Goal: Transaction & Acquisition: Purchase product/service

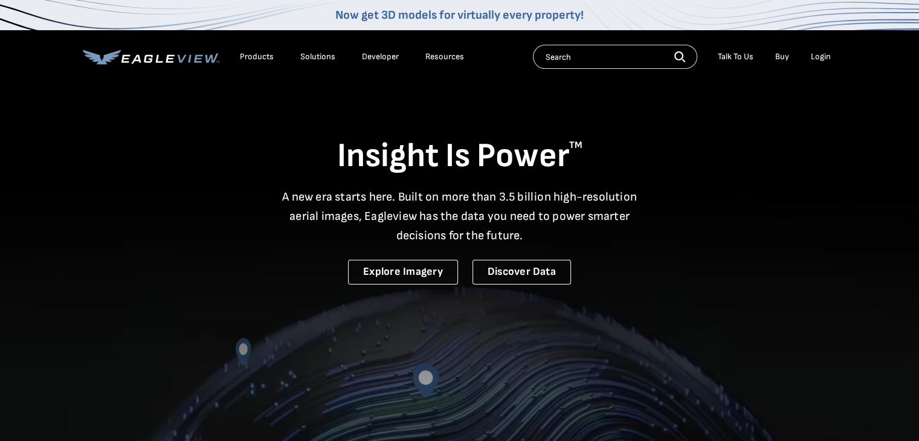
click at [823, 54] on div "Login" at bounding box center [821, 56] width 20 height 11
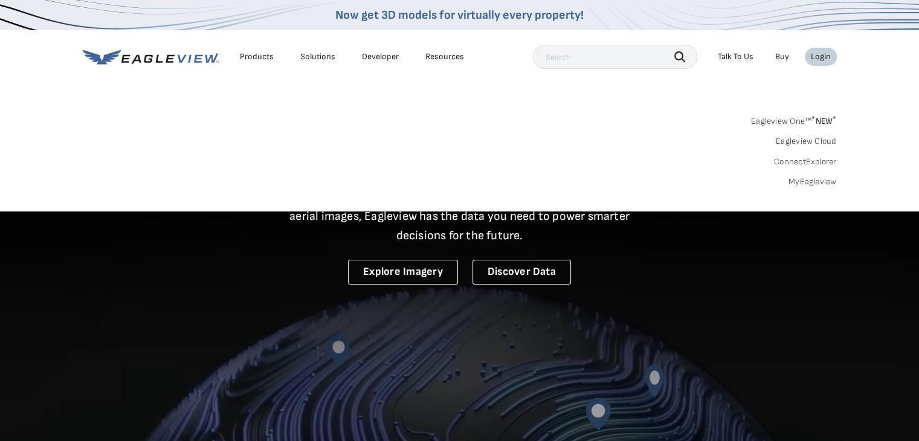
click at [804, 180] on link "MyEagleview" at bounding box center [812, 181] width 48 height 11
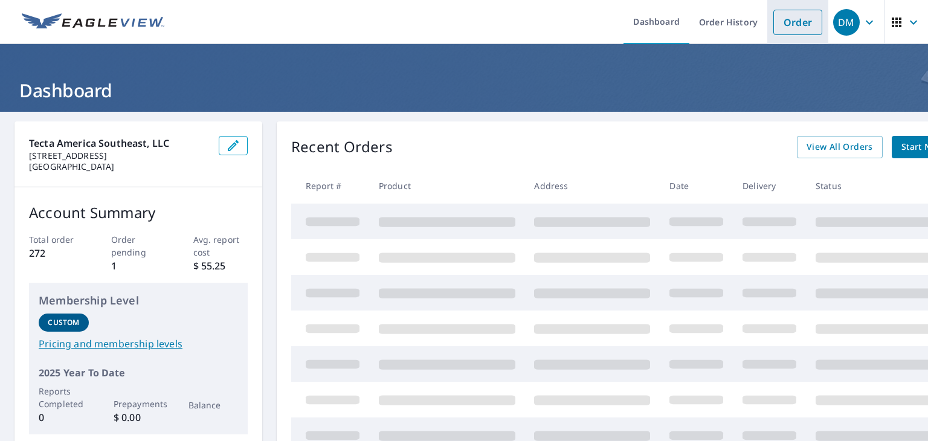
click at [788, 19] on link "Order" at bounding box center [797, 22] width 49 height 25
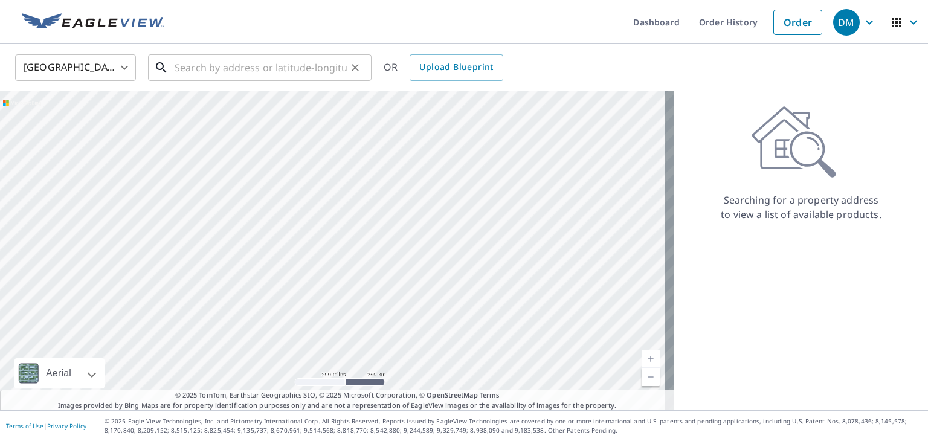
click at [217, 69] on input "text" at bounding box center [261, 68] width 172 height 34
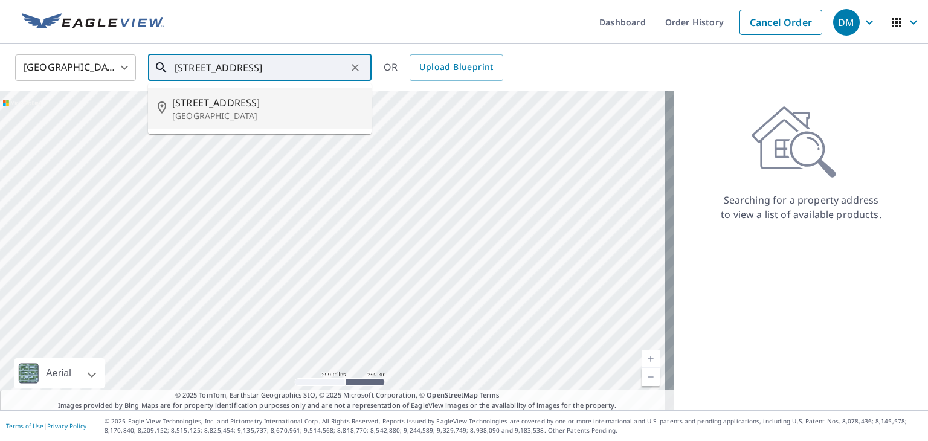
click at [182, 106] on span "[STREET_ADDRESS]" at bounding box center [267, 102] width 190 height 15
type input "[STREET_ADDRESS]"
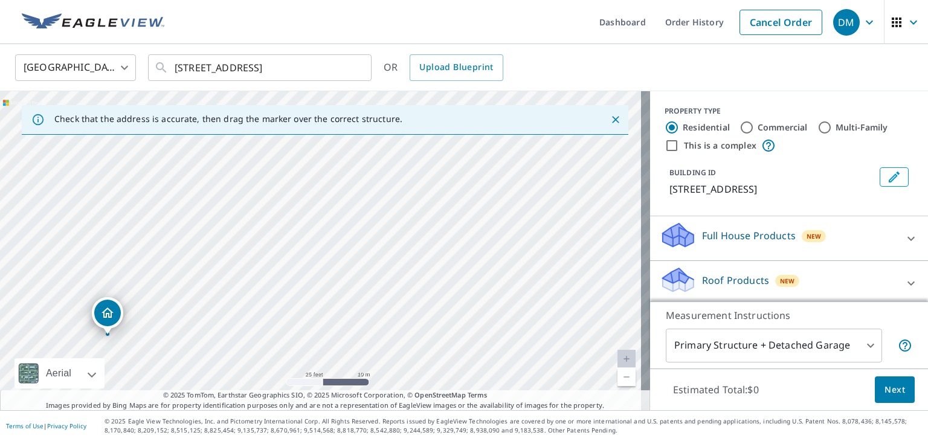
drag, startPoint x: 330, startPoint y: 274, endPoint x: 570, endPoint y: 143, distance: 273.4
click at [570, 143] on div "[STREET_ADDRESS]" at bounding box center [325, 250] width 650 height 319
drag, startPoint x: 454, startPoint y: 233, endPoint x: 588, endPoint y: 135, distance: 166.5
click at [588, 135] on div "Check that the address is accurate, then drag the marker over the correct struc…" at bounding box center [325, 250] width 650 height 319
drag, startPoint x: 630, startPoint y: 185, endPoint x: 647, endPoint y: 163, distance: 28.4
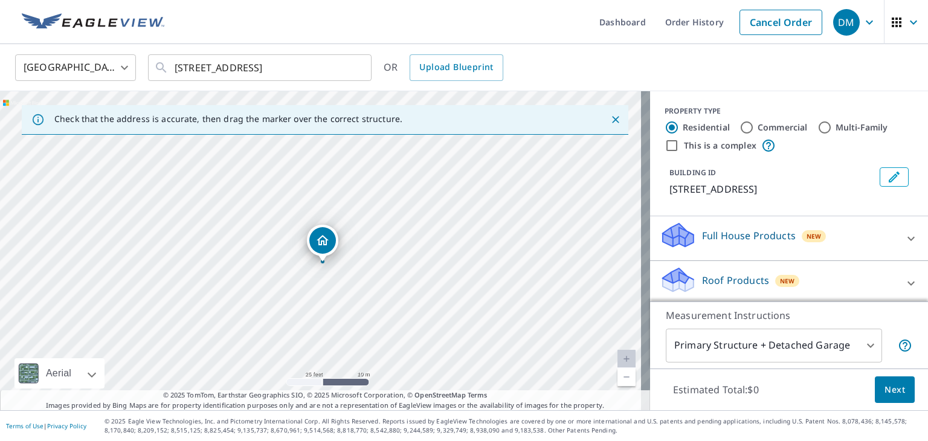
click at [647, 164] on div "Check that the address is accurate, then drag the marker over the correct struc…" at bounding box center [464, 250] width 928 height 319
click at [603, 172] on div "[STREET_ADDRESS]" at bounding box center [325, 250] width 650 height 319
click at [742, 124] on input "Commercial" at bounding box center [747, 127] width 15 height 15
radio input "true"
type input "4"
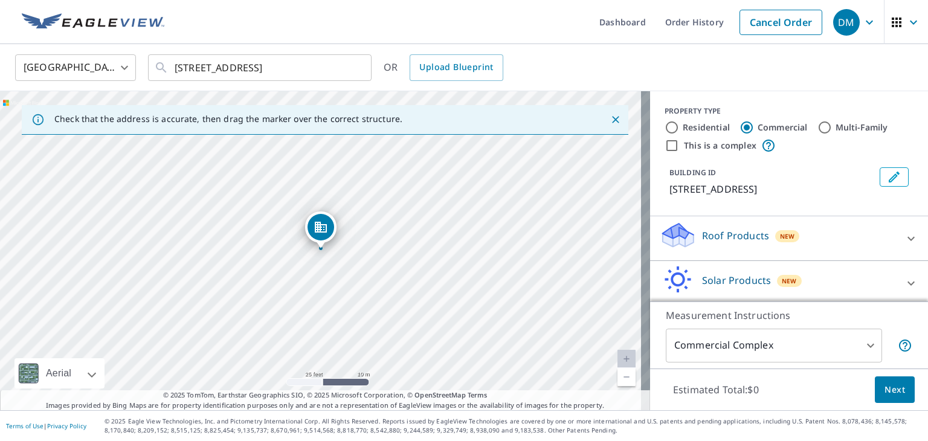
click at [833, 239] on div "Roof Products New" at bounding box center [778, 238] width 237 height 34
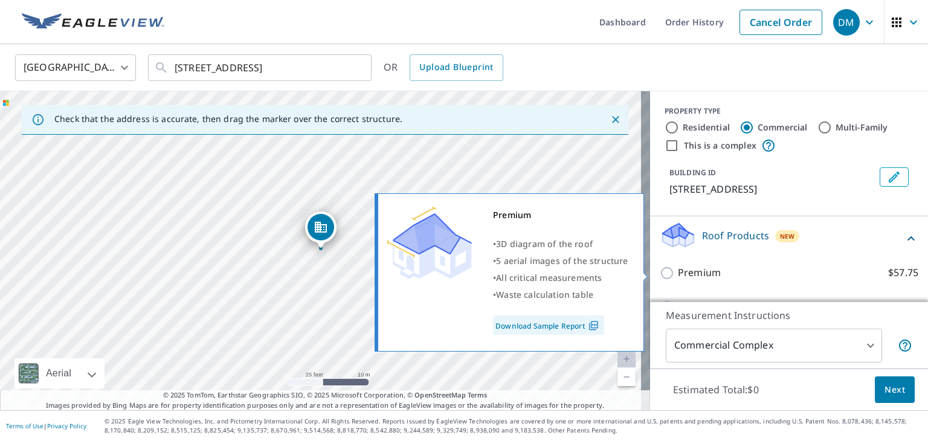
click at [682, 272] on p "Premium" at bounding box center [699, 272] width 43 height 15
click at [678, 272] on input "Premium $57.75" at bounding box center [669, 273] width 18 height 15
checkbox input "true"
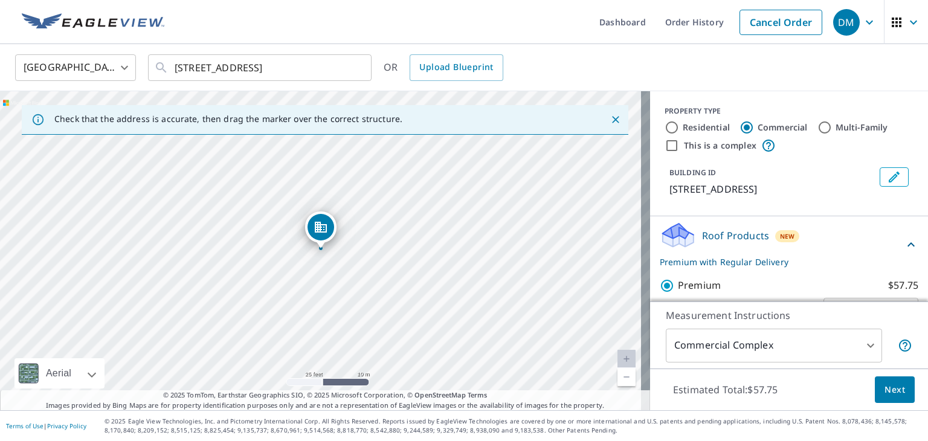
click at [865, 344] on body "DM DM Dashboard Order History Cancel Order DM [GEOGRAPHIC_DATA] [GEOGRAPHIC_DAT…" at bounding box center [464, 220] width 928 height 441
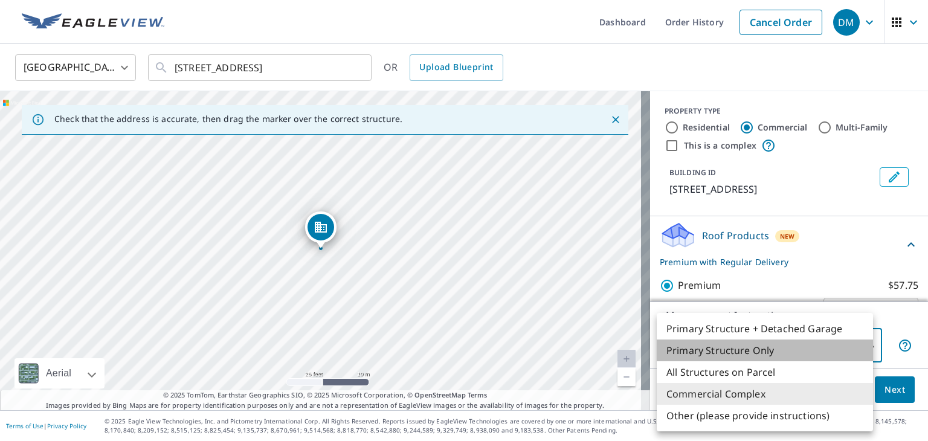
click at [713, 349] on li "Primary Structure Only" at bounding box center [765, 351] width 216 height 22
type input "2"
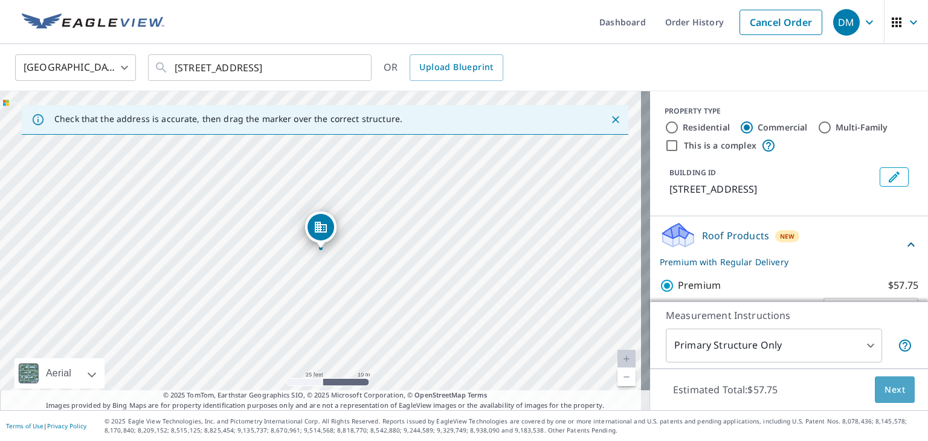
click at [888, 384] on span "Next" at bounding box center [895, 389] width 21 height 15
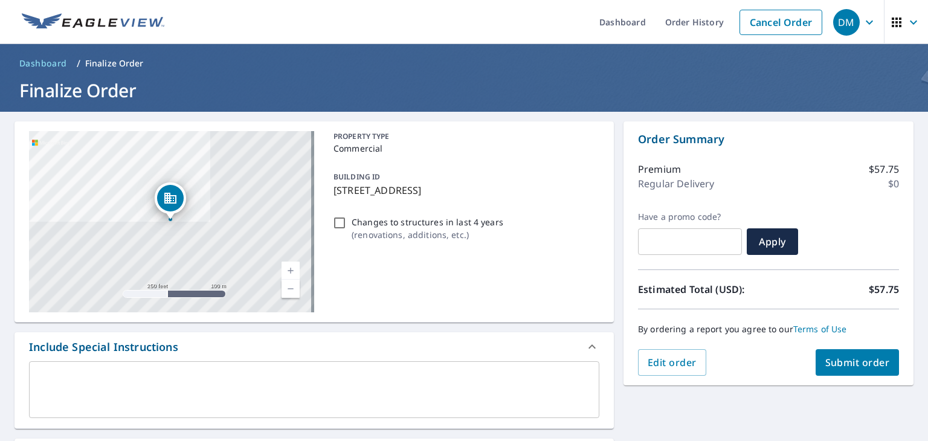
click at [842, 357] on span "Submit order" at bounding box center [857, 362] width 65 height 13
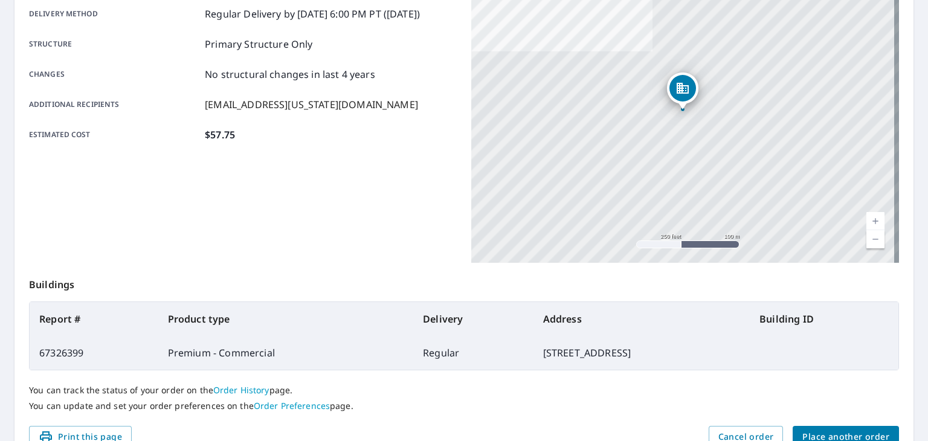
scroll to position [181, 0]
